Goal: Check status: Check status

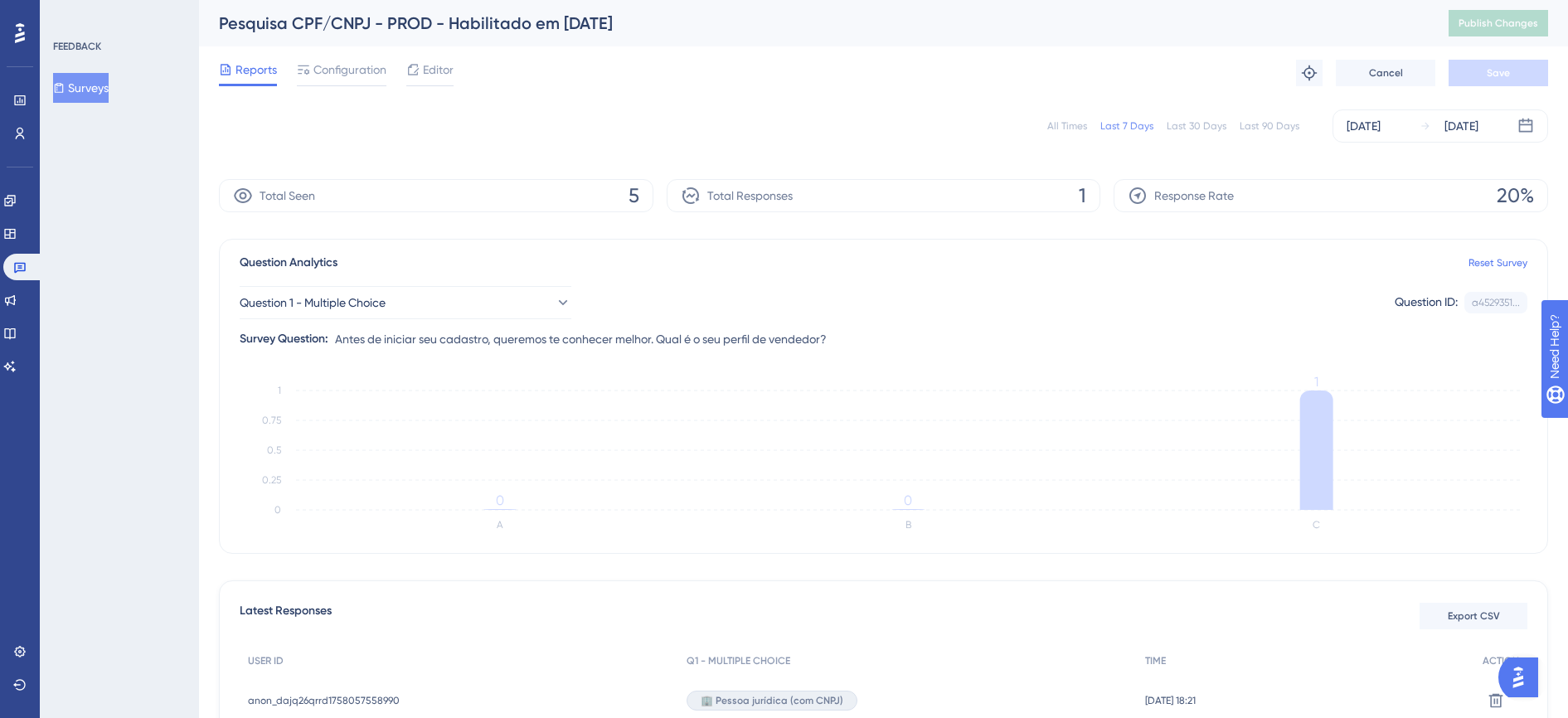
click at [90, 82] on button "Surveys" at bounding box center [80, 88] width 56 height 30
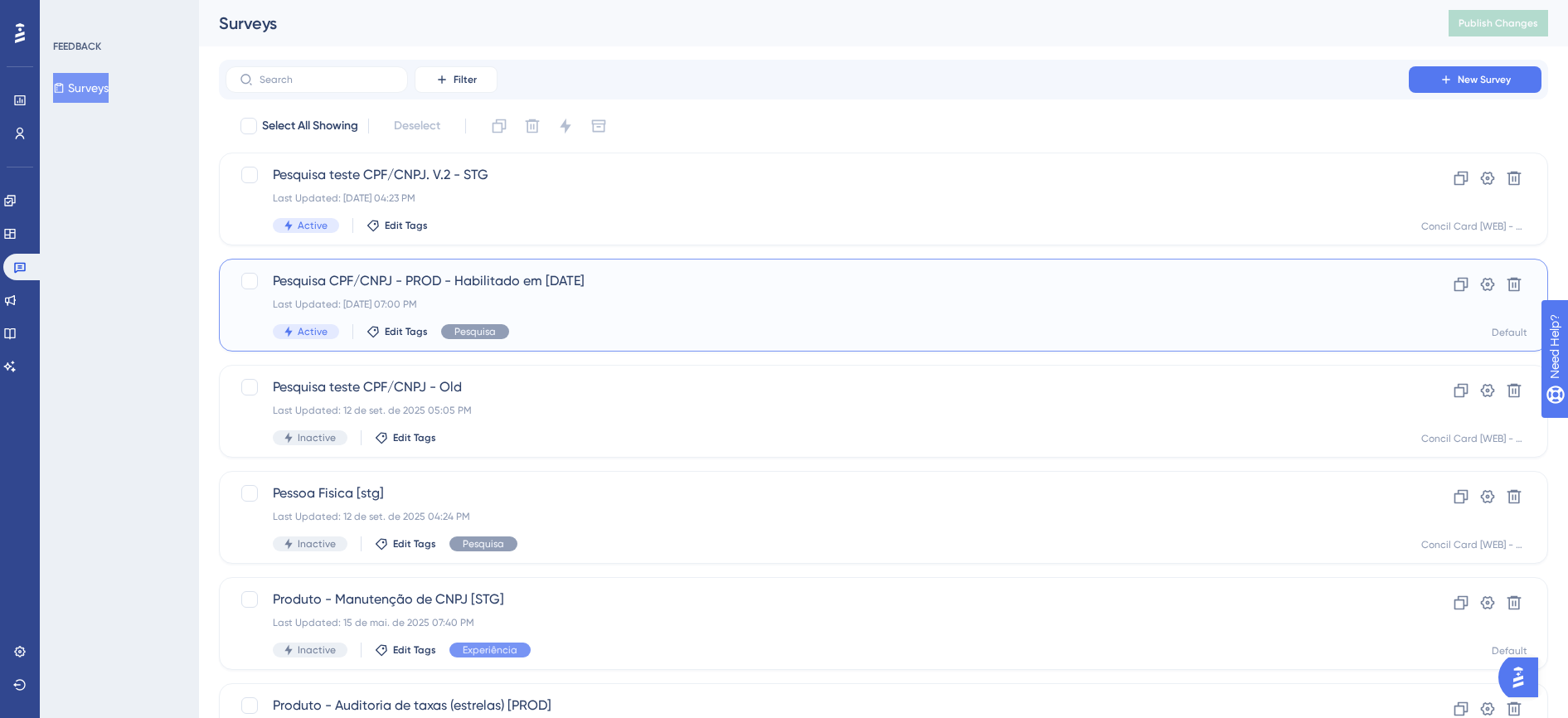
click at [572, 307] on div "Last Updated: [DATE] 07:00 PM" at bounding box center [817, 304] width 1089 height 13
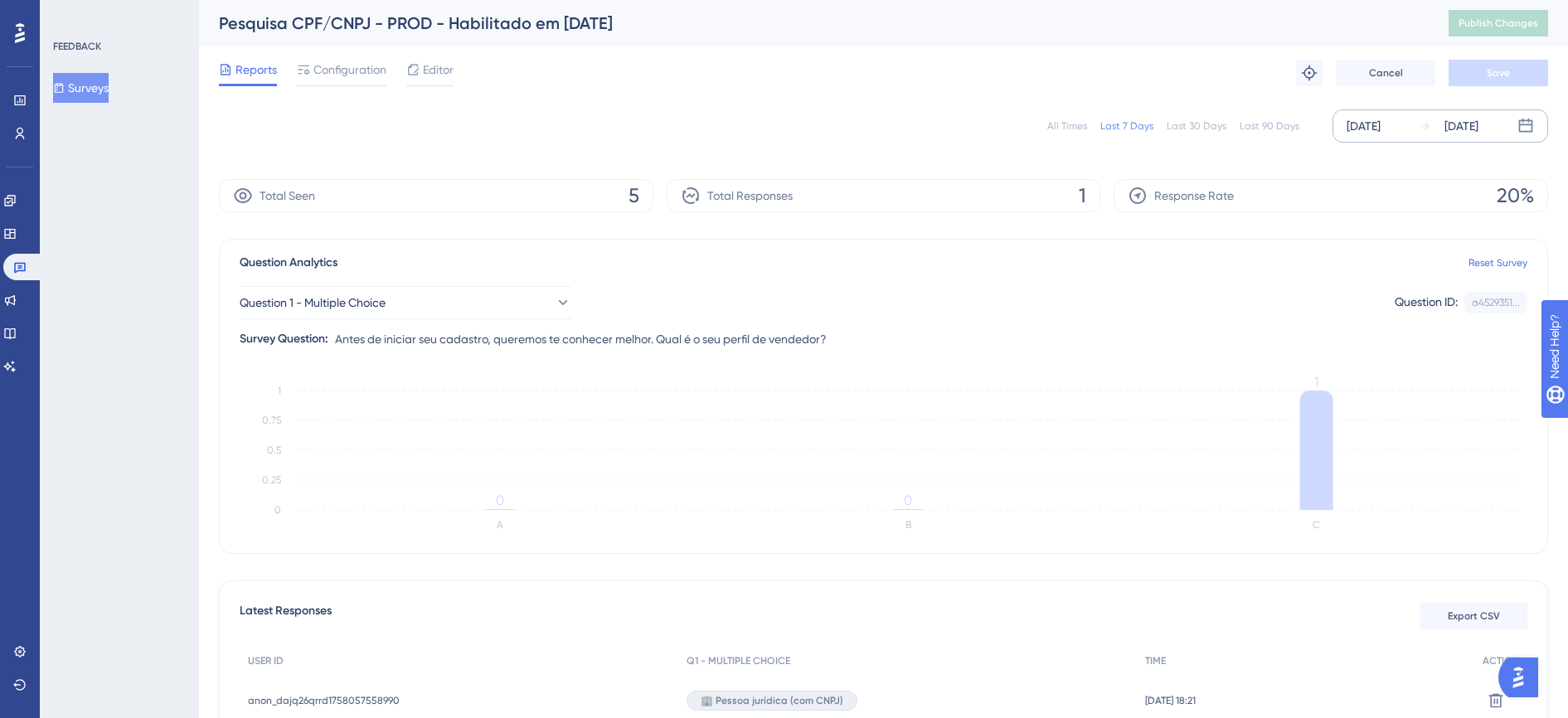
click at [1475, 129] on div "[DATE]" at bounding box center [1461, 126] width 34 height 20
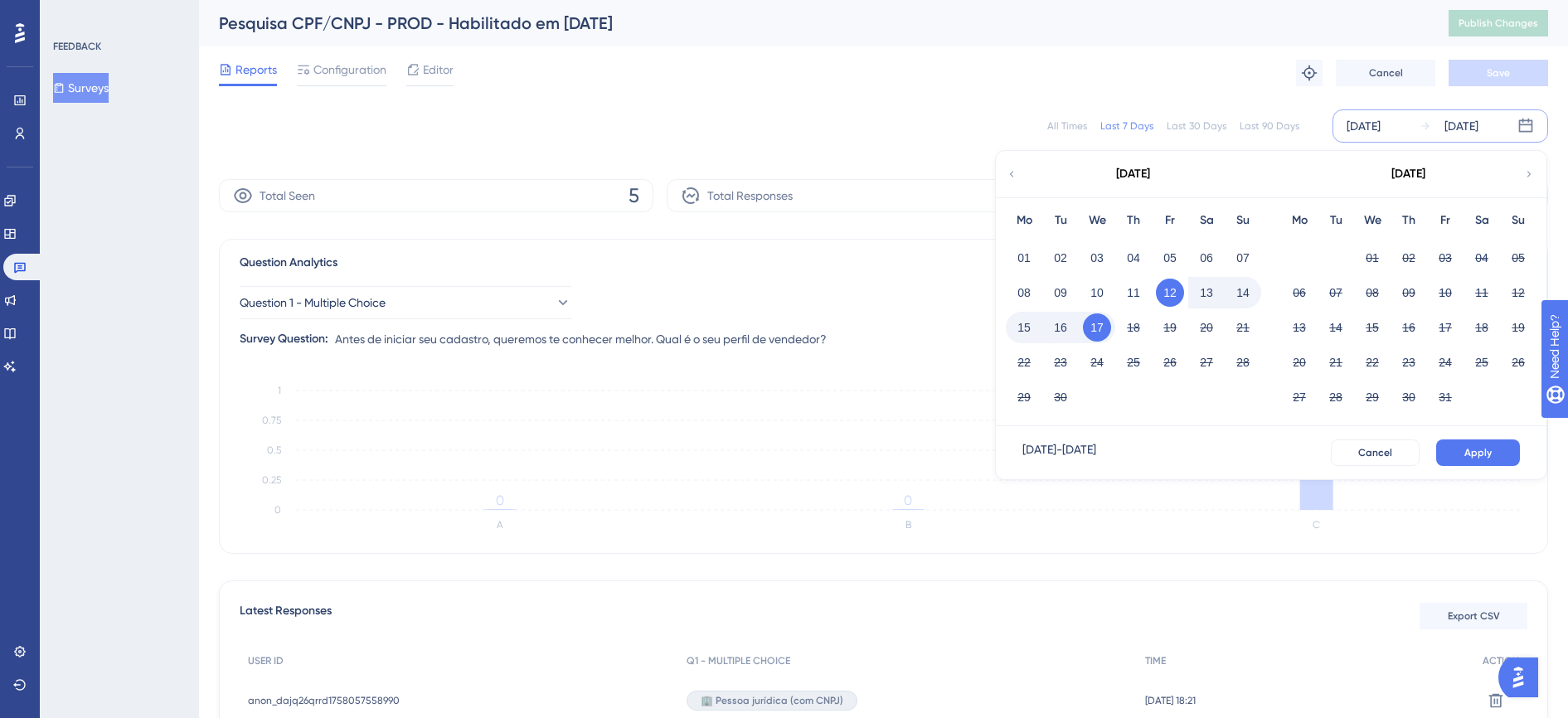
click at [1099, 326] on button "17" at bounding box center [1097, 328] width 28 height 28
click at [1452, 447] on button "Apply" at bounding box center [1478, 453] width 84 height 26
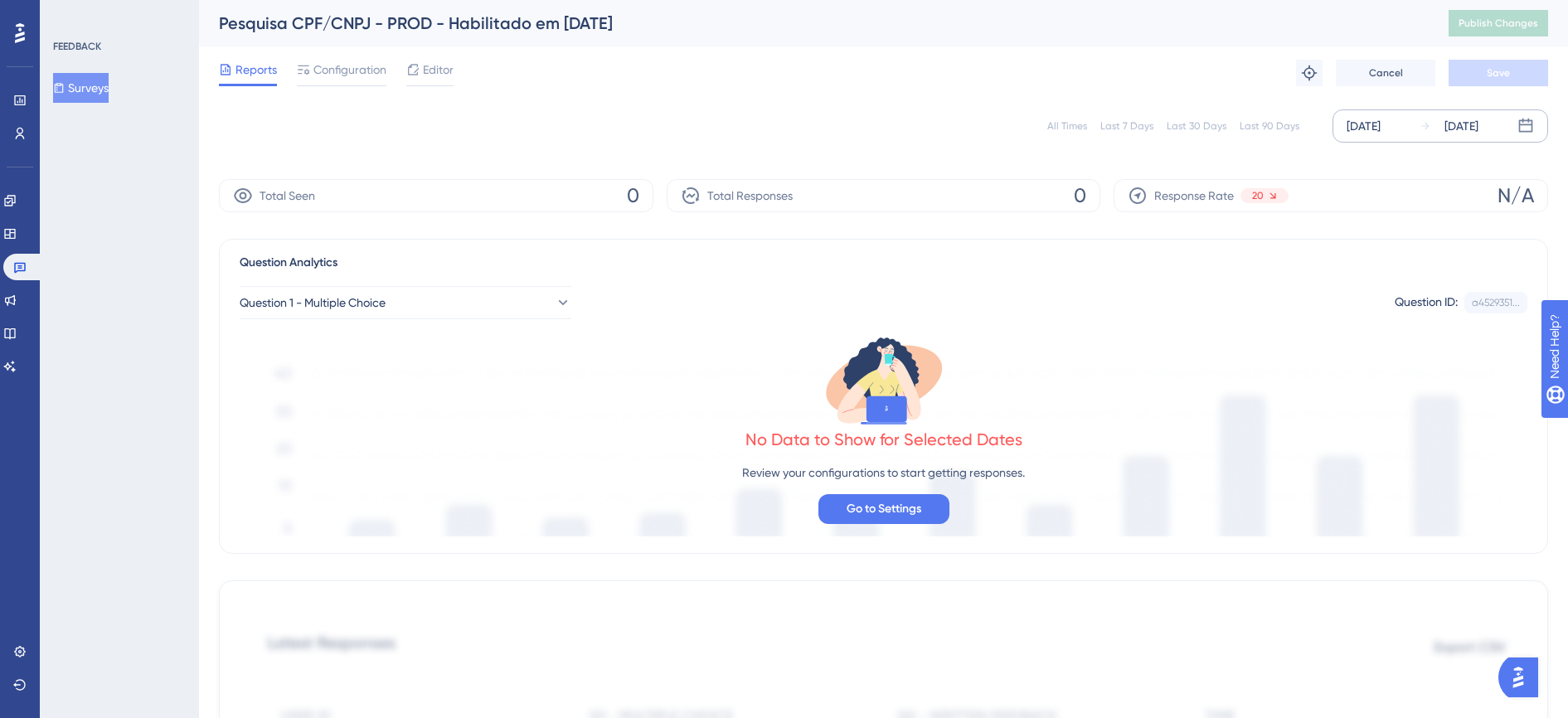
click at [1381, 129] on div "[DATE]" at bounding box center [1364, 126] width 34 height 20
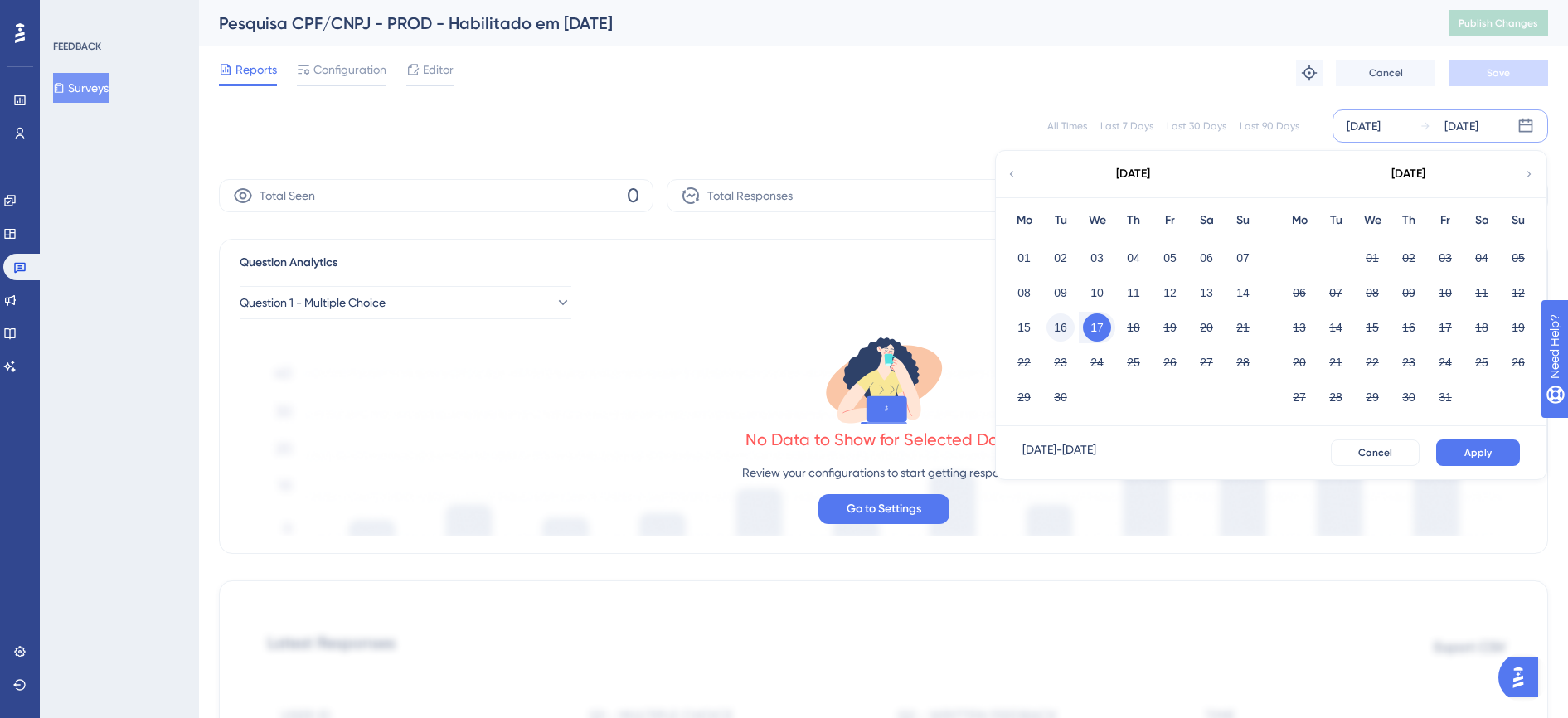
click at [1066, 319] on button "16" at bounding box center [1061, 328] width 28 height 28
click at [1444, 440] on button "Apply" at bounding box center [1478, 453] width 84 height 26
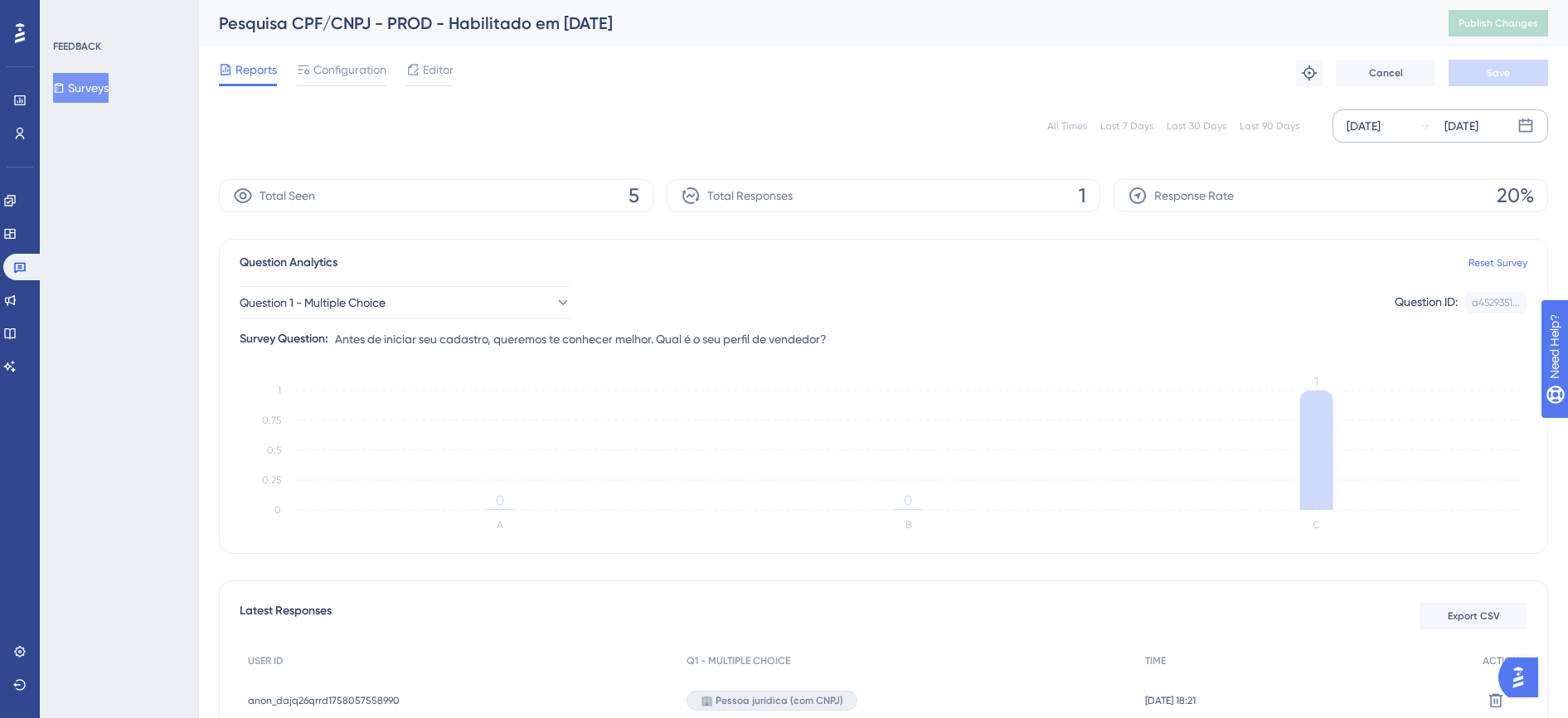
click at [1479, 134] on div "[DATE]" at bounding box center [1461, 126] width 34 height 20
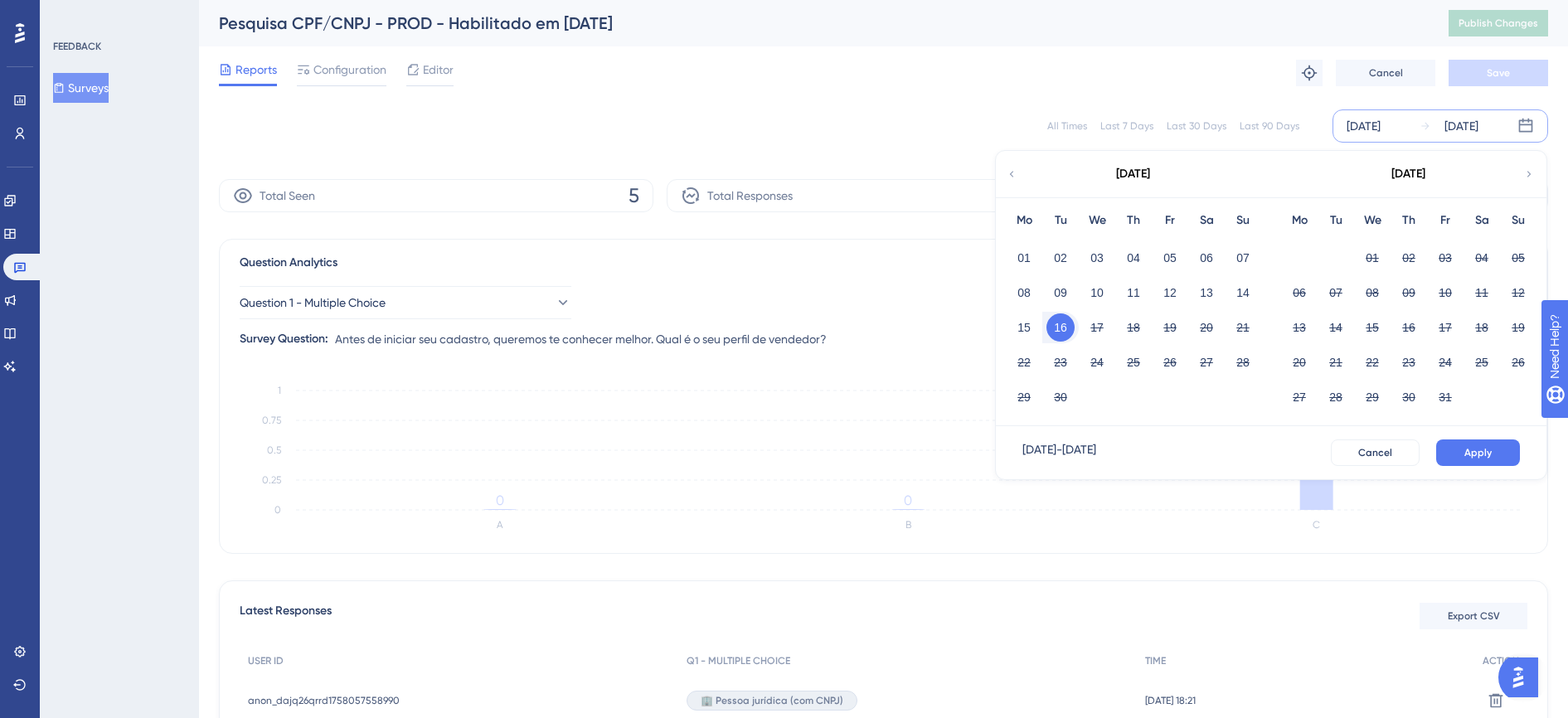
click at [1374, 131] on div "[DATE]" at bounding box center [1364, 126] width 34 height 20
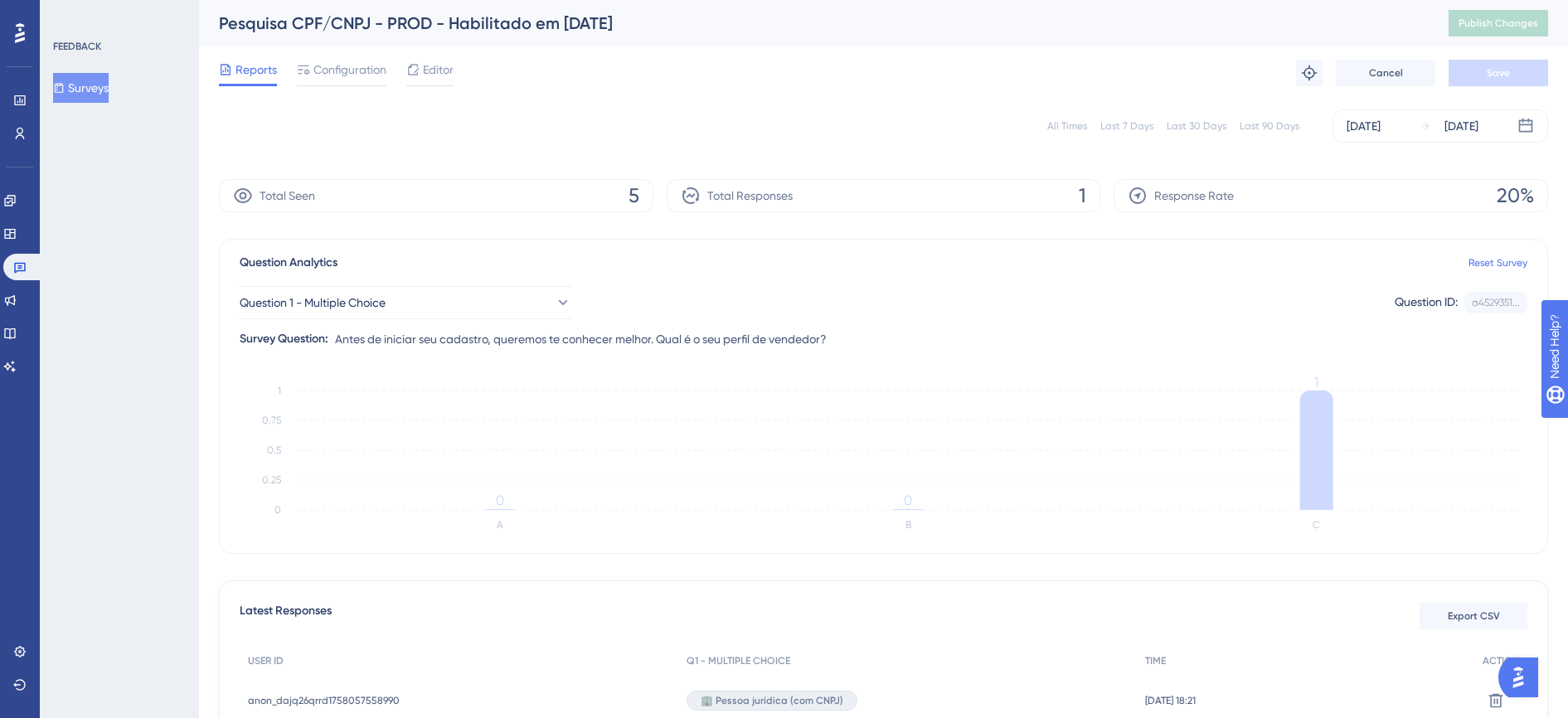
click at [1077, 128] on div "All Times" at bounding box center [1066, 126] width 40 height 13
